Goal: Check status: Check status

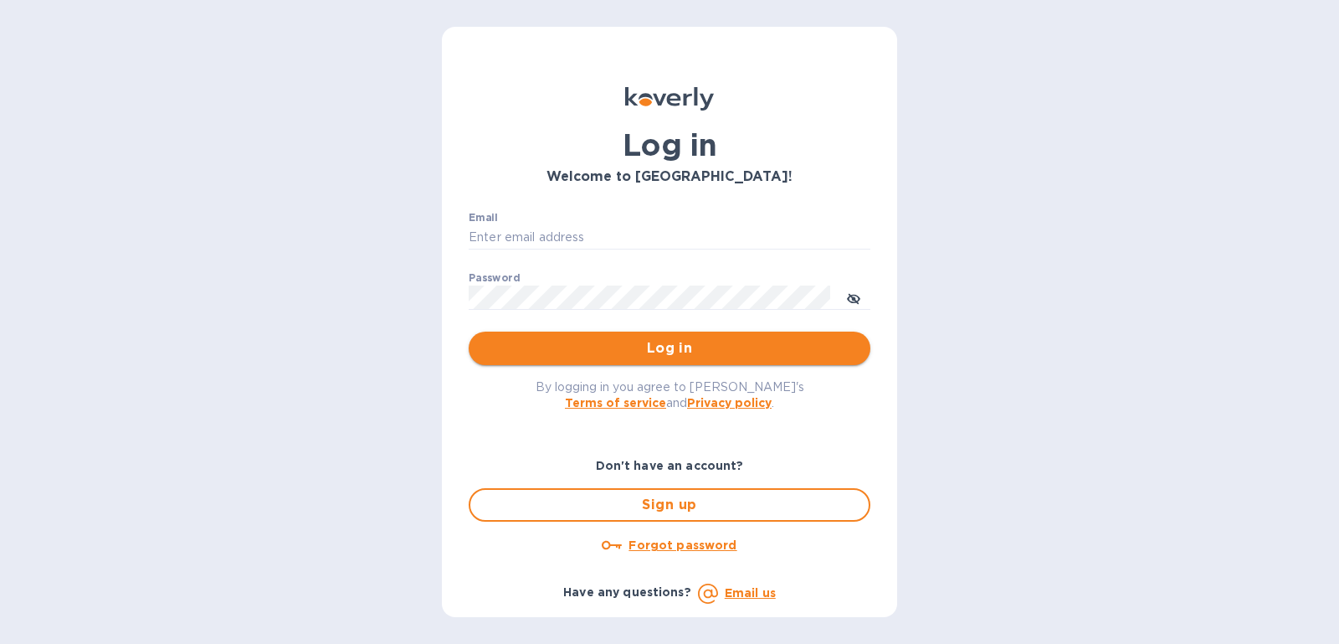
type input "[PERSON_NAME][EMAIL_ADDRESS][DOMAIN_NAME]"
click at [756, 352] on span "Log in" at bounding box center [669, 348] width 375 height 20
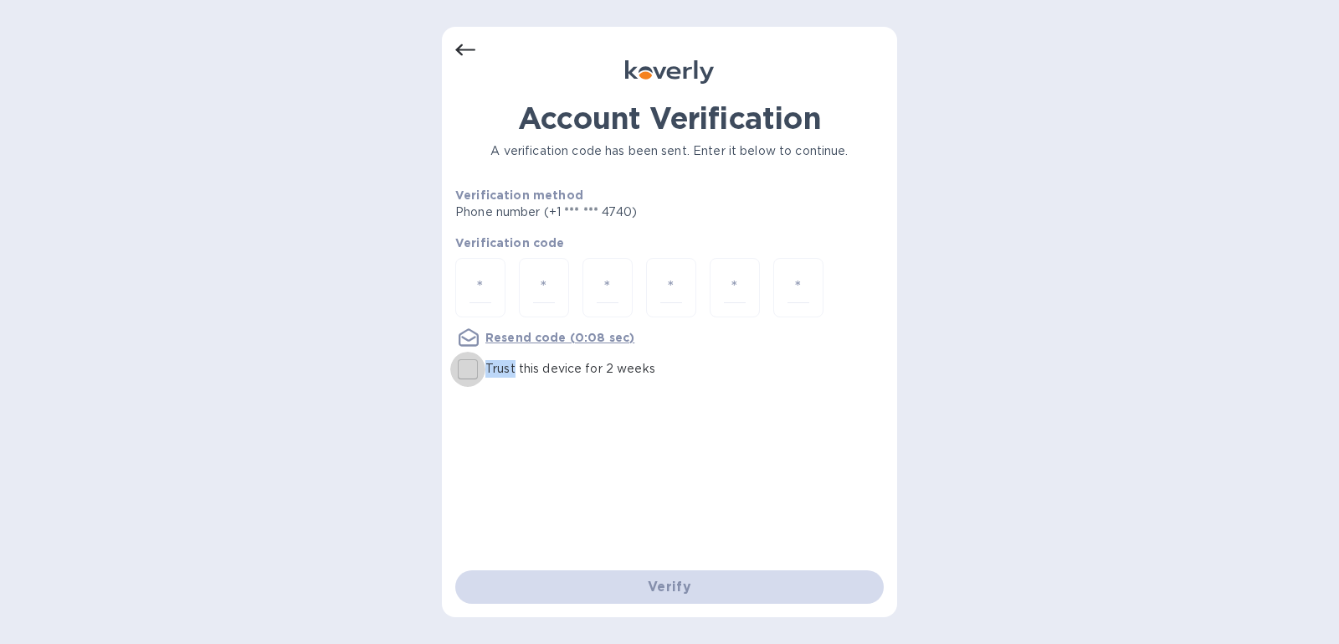
click at [463, 376] on input "Trust this device for 2 weeks" at bounding box center [467, 368] width 35 height 35
checkbox input "true"
click at [488, 282] on input "number" at bounding box center [480, 287] width 22 height 31
type input "4"
type input "9"
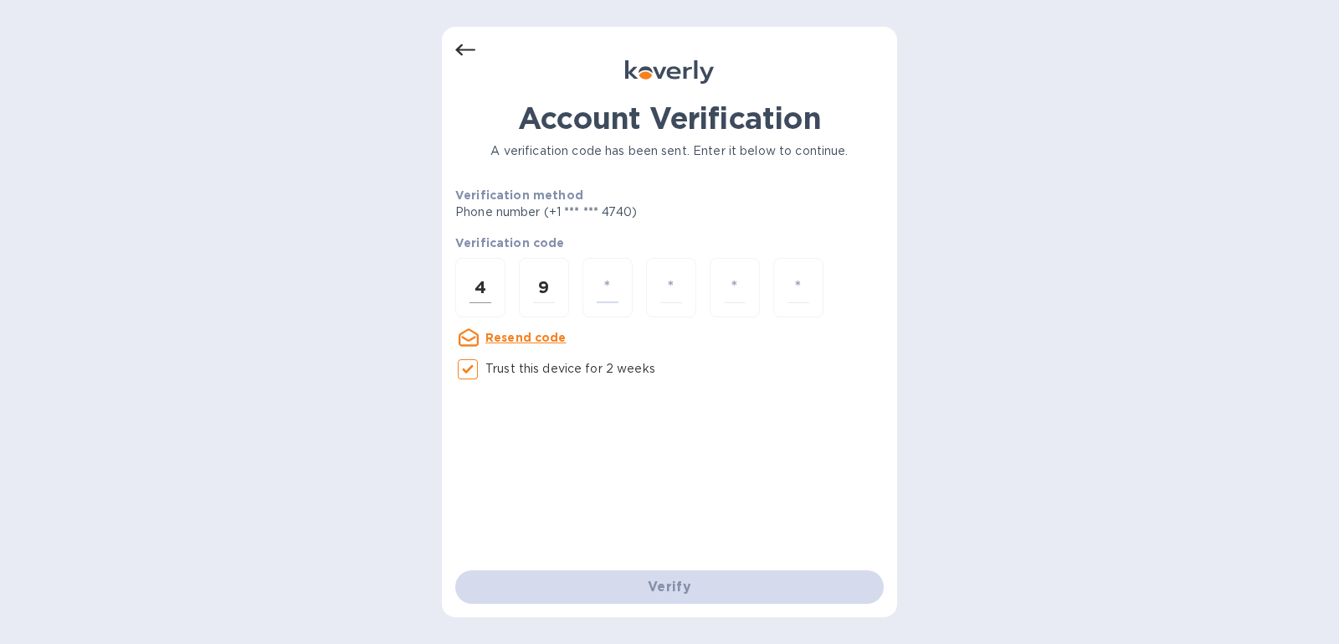
type input "3"
type input "6"
type input "4"
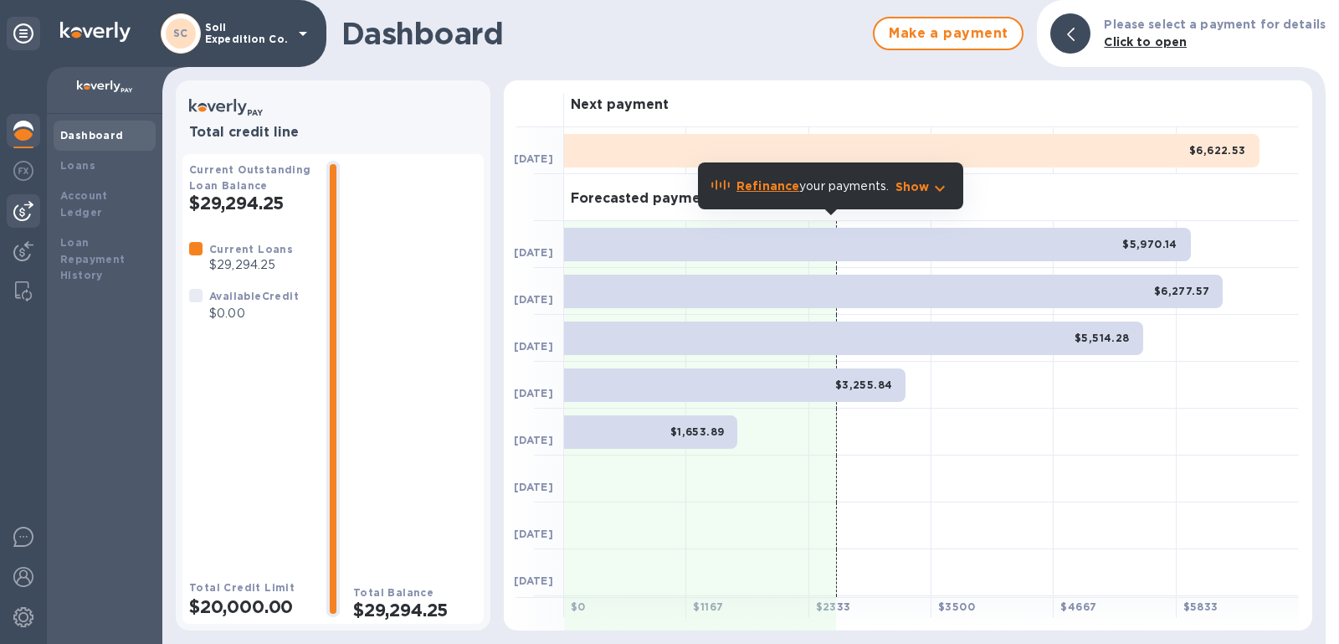
click at [15, 208] on img at bounding box center [23, 211] width 20 height 20
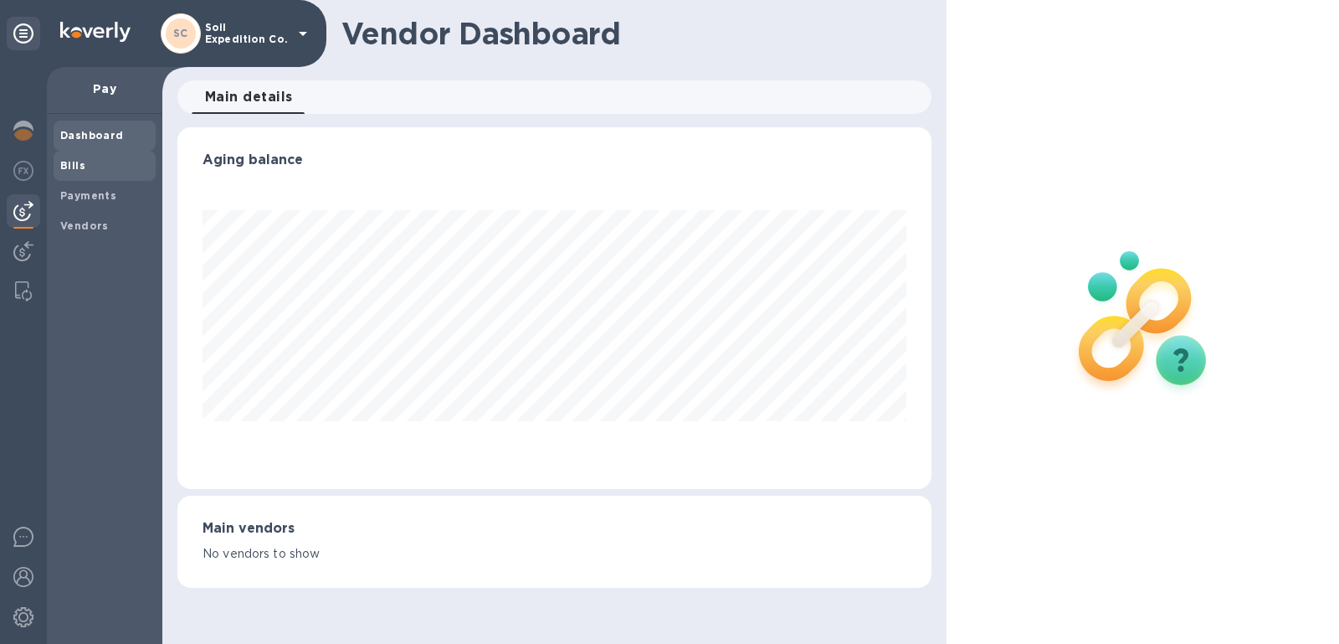
click at [120, 167] on span "Bills" at bounding box center [104, 165] width 89 height 17
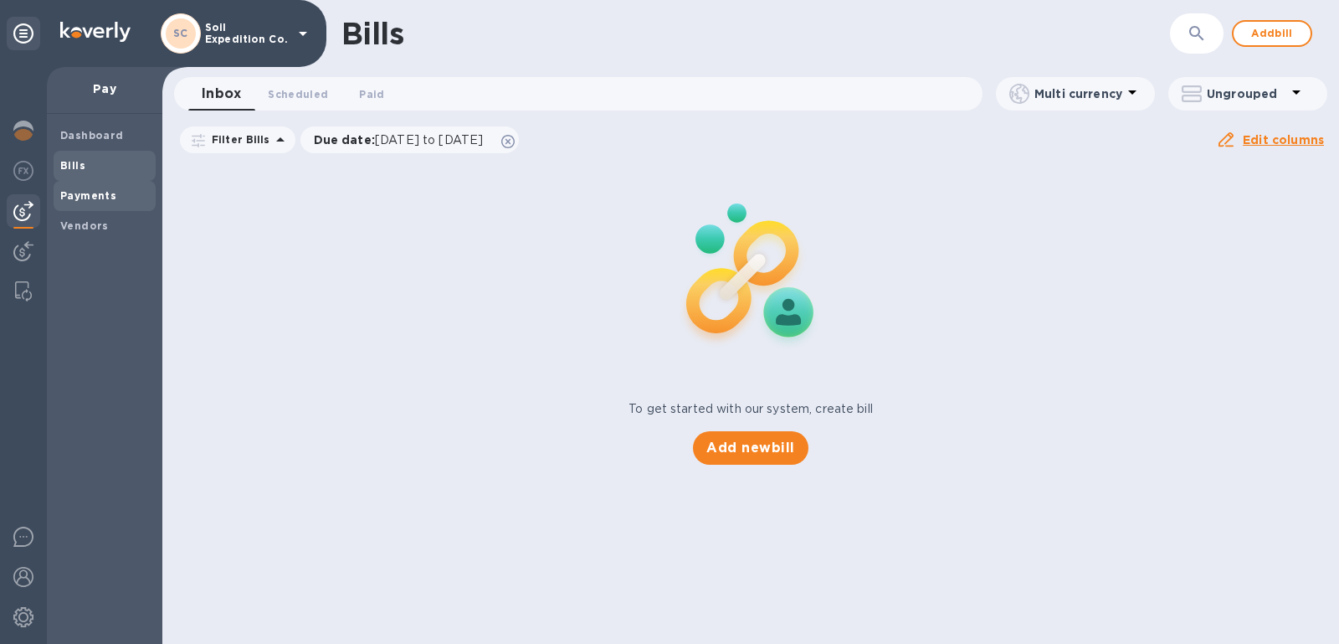
click at [75, 199] on b "Payments" at bounding box center [88, 195] width 56 height 13
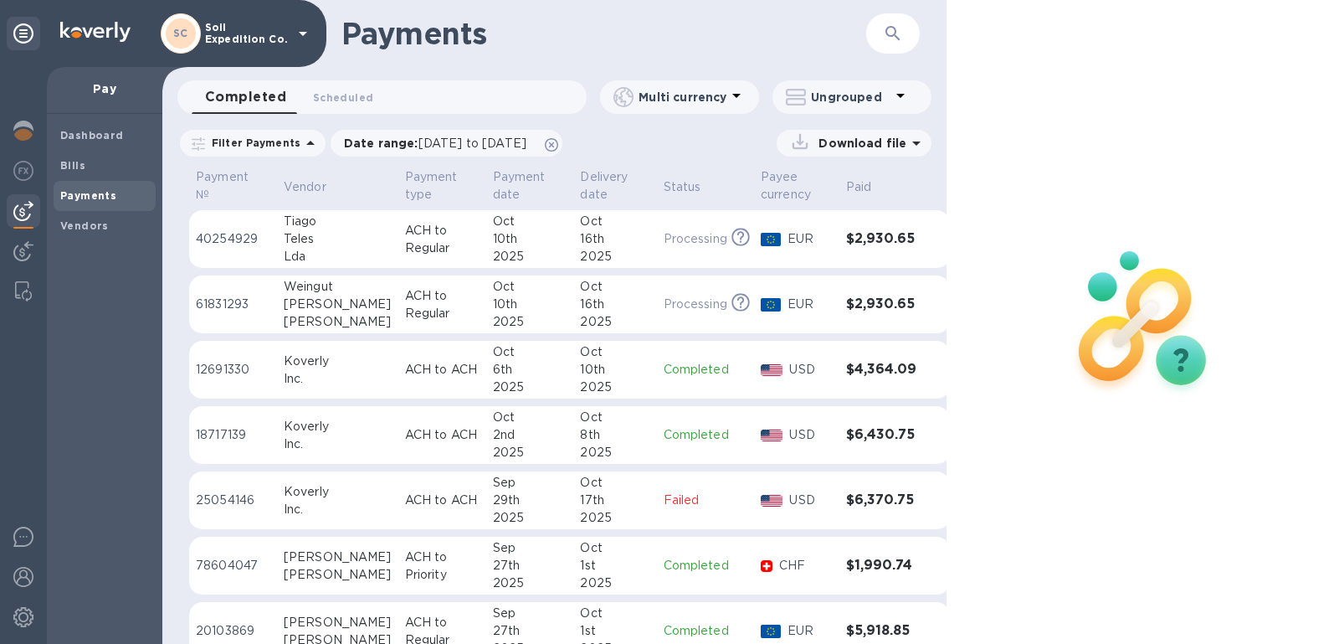
drag, startPoint x: 1245, startPoint y: 635, endPoint x: 1338, endPoint y: 680, distance: 103.3
click at [1338, 643] on html "SC Soil Expedition Co. Pay Dashboard Bills Payments Vendors Payments ​ Complete…" at bounding box center [669, 322] width 1339 height 644
